Goal: Task Accomplishment & Management: Manage account settings

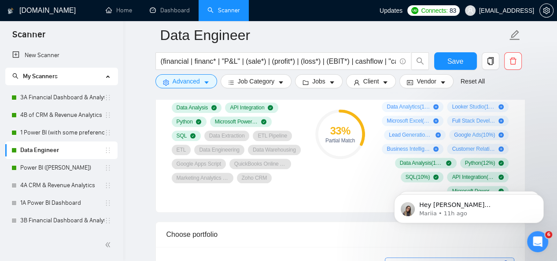
scroll to position [713, 0]
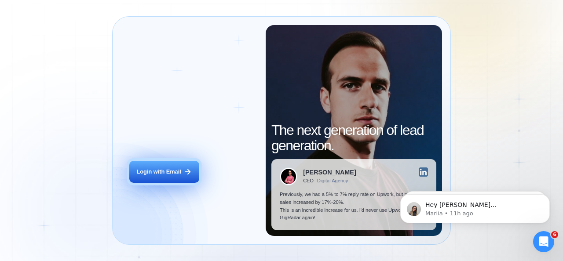
click at [143, 178] on button "Login with Email" at bounding box center [164, 172] width 70 height 22
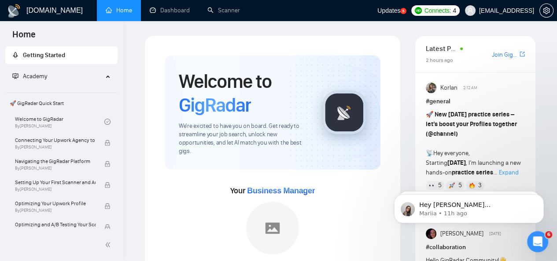
click at [539, 234] on div "Open Intercom Messenger" at bounding box center [537, 241] width 29 height 29
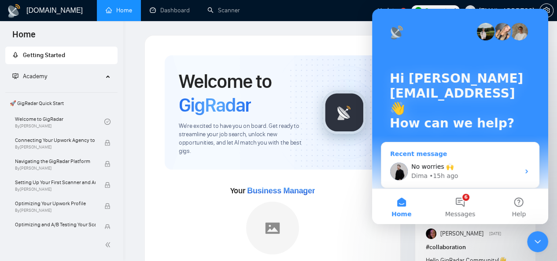
click at [444, 163] on span "No worries 🙌" at bounding box center [432, 166] width 42 height 7
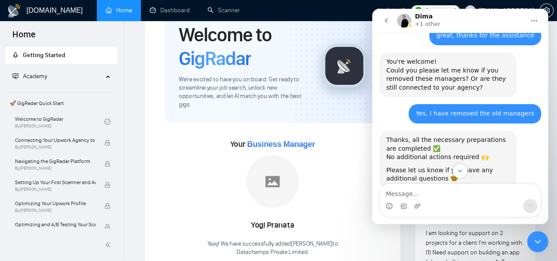
scroll to position [2908, 0]
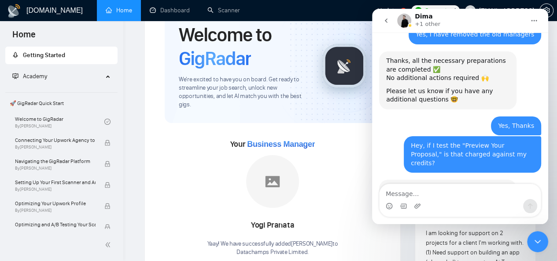
click at [539, 246] on icon "Close Intercom Messenger" at bounding box center [537, 242] width 11 height 11
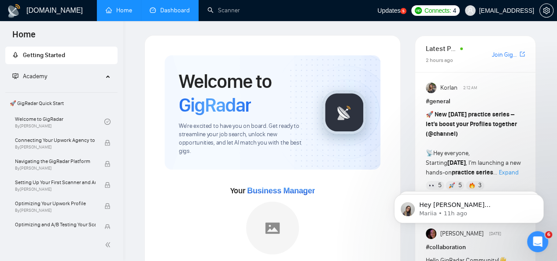
click at [177, 20] on li "Dashboard" at bounding box center [170, 10] width 58 height 21
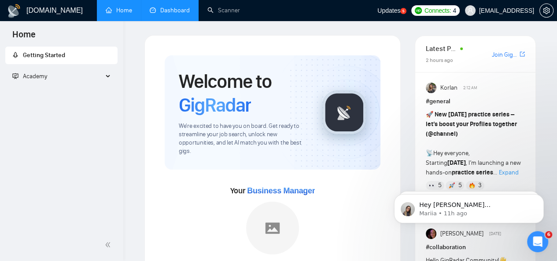
click at [177, 20] on li "Dashboard" at bounding box center [170, 10] width 58 height 21
click at [167, 7] on link "Dashboard" at bounding box center [170, 10] width 40 height 7
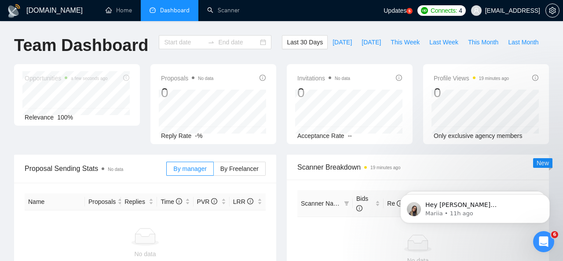
type input "[DATE]"
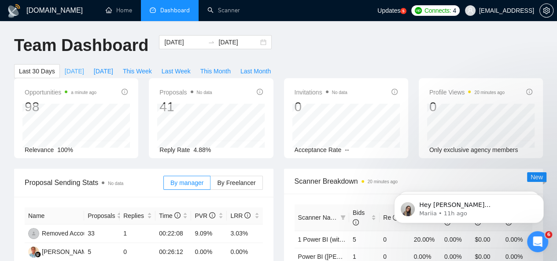
click at [84, 66] on span "[DATE]" at bounding box center [74, 71] width 19 height 10
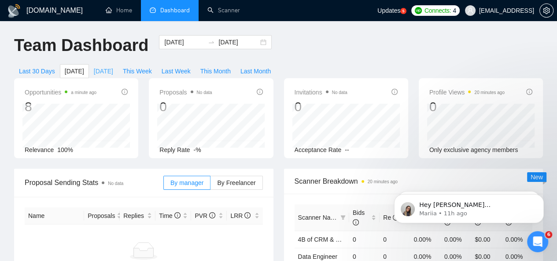
click at [113, 66] on span "[DATE]" at bounding box center [103, 71] width 19 height 10
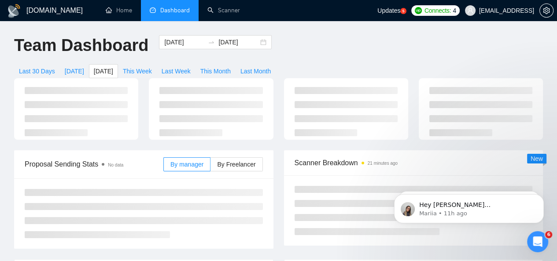
type input "[DATE]"
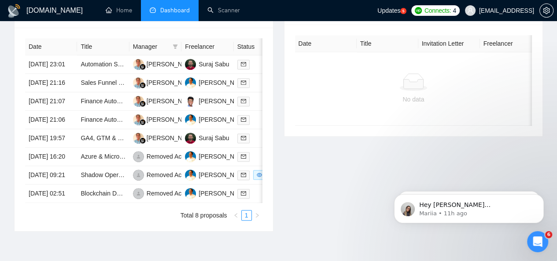
scroll to position [337, 0]
